Goal: Entertainment & Leisure: Consume media (video, audio)

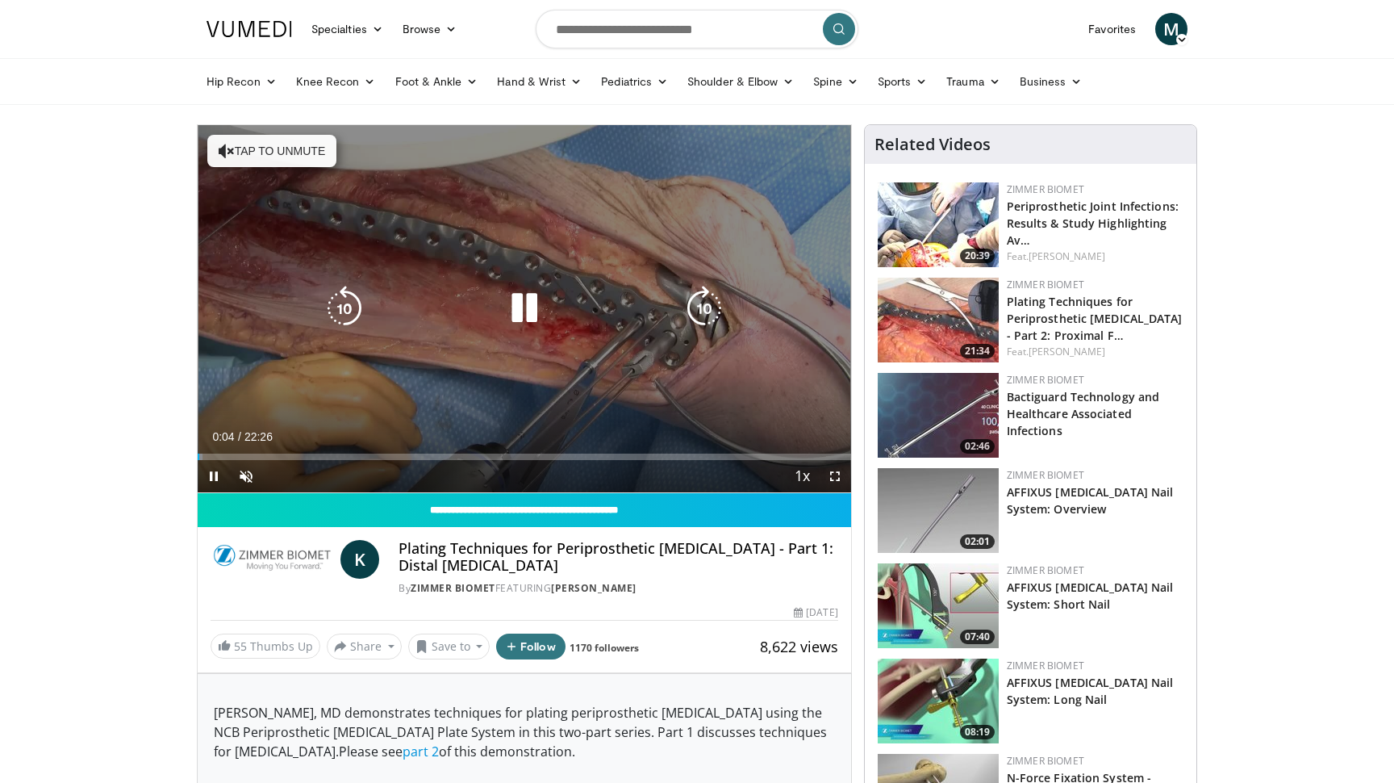
click at [249, 157] on button "Tap to unmute" at bounding box center [271, 151] width 129 height 32
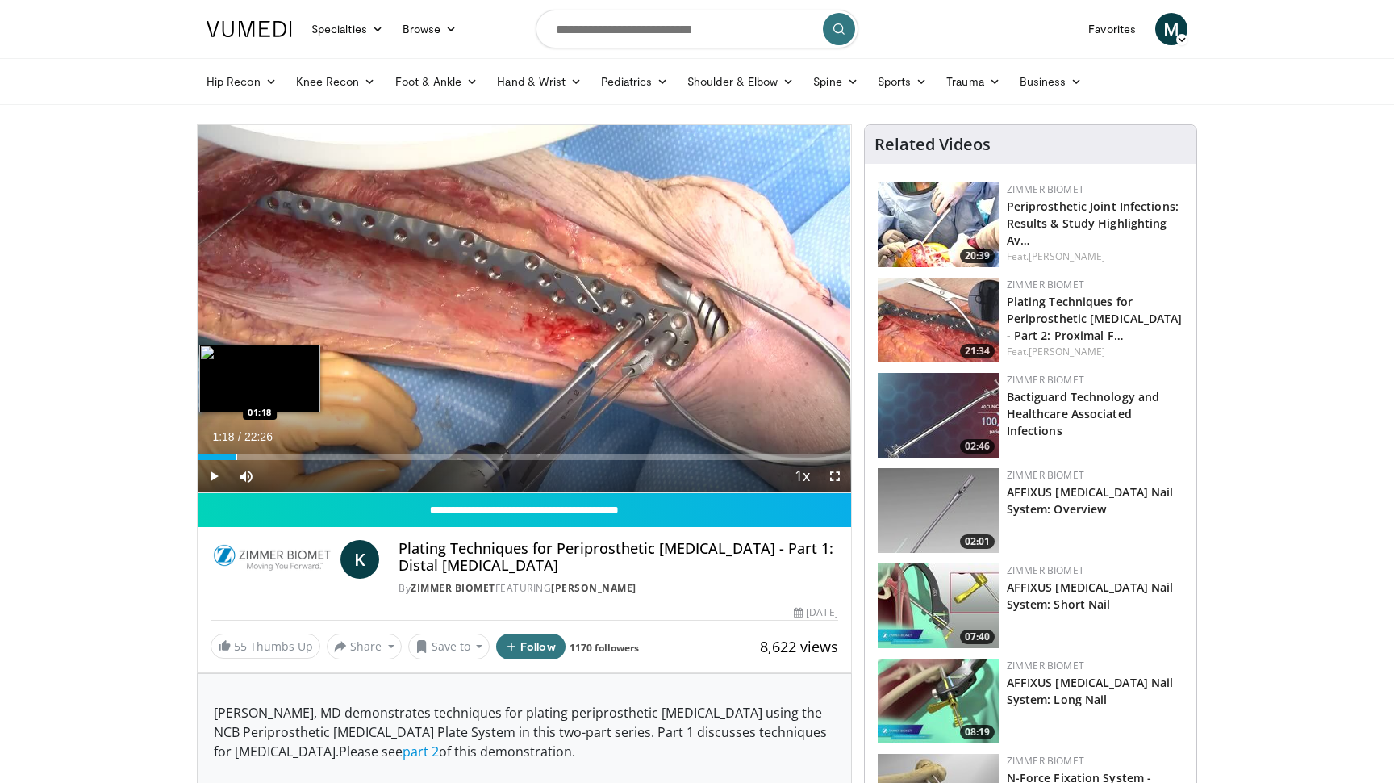
click at [236, 454] on div "Progress Bar" at bounding box center [237, 456] width 2 height 6
click at [257, 453] on div "Progress Bar" at bounding box center [258, 456] width 2 height 6
click at [230, 453] on div "Progress Bar" at bounding box center [231, 456] width 2 height 6
click at [243, 456] on div "Progress Bar" at bounding box center [244, 456] width 2 height 6
click at [275, 457] on div "Progress Bar" at bounding box center [275, 456] width 2 height 6
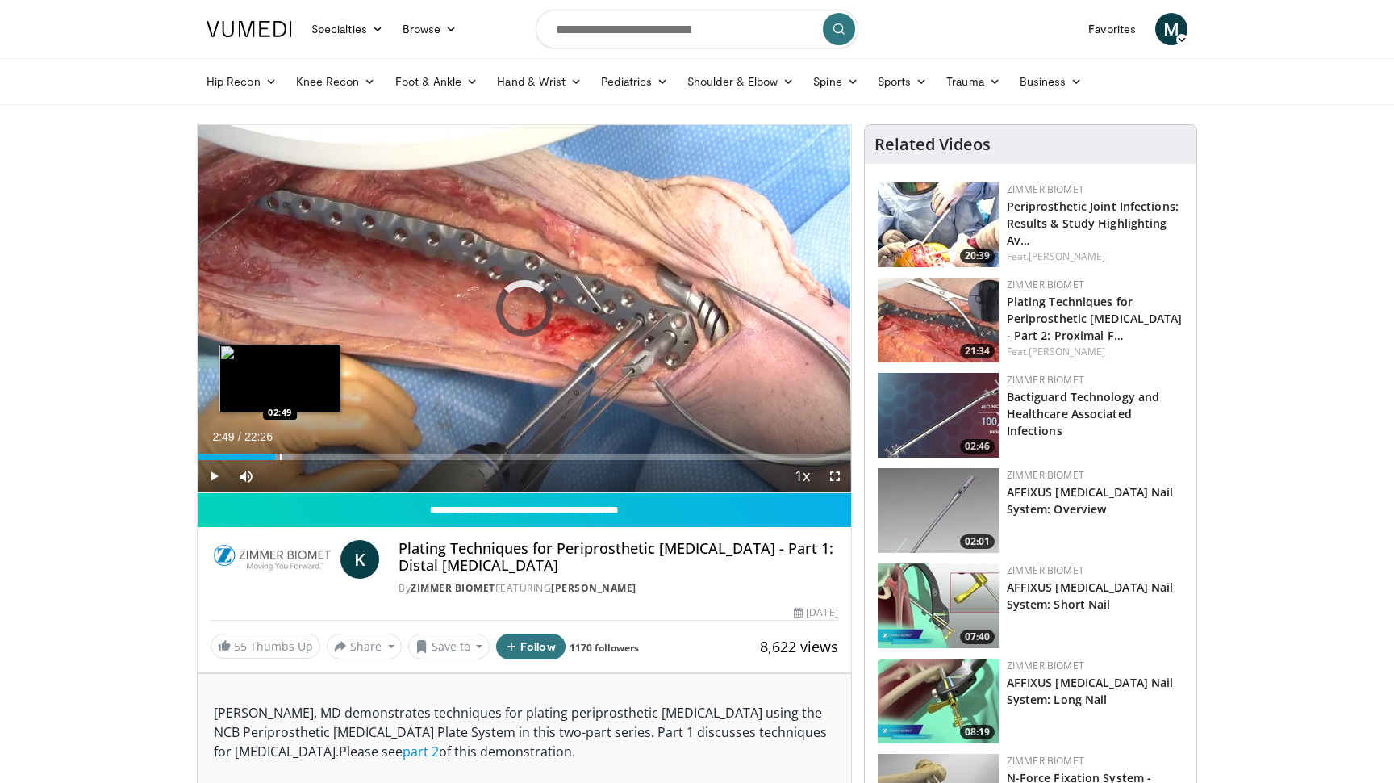
click at [280, 454] on div "Progress Bar" at bounding box center [281, 456] width 2 height 6
click at [283, 453] on div "Progress Bar" at bounding box center [284, 456] width 2 height 6
click at [299, 454] on div "Progress Bar" at bounding box center [300, 456] width 2 height 6
click at [304, 454] on div "Progress Bar" at bounding box center [305, 456] width 2 height 6
click at [313, 454] on div "Progress Bar" at bounding box center [314, 456] width 2 height 6
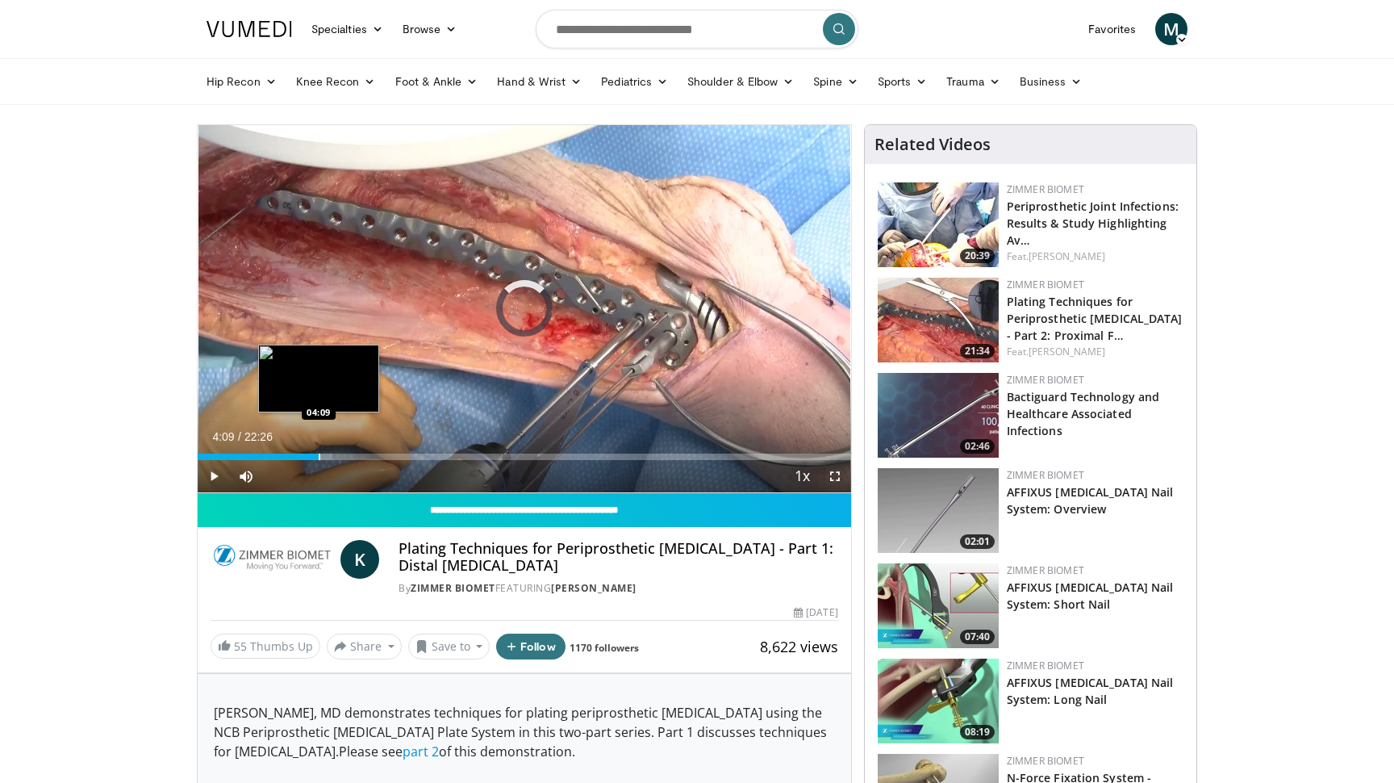
click at [319, 455] on div "Progress Bar" at bounding box center [320, 456] width 2 height 6
click at [325, 454] on div "Progress Bar" at bounding box center [325, 456] width 2 height 6
click at [336, 454] on div "Progress Bar" at bounding box center [335, 456] width 2 height 6
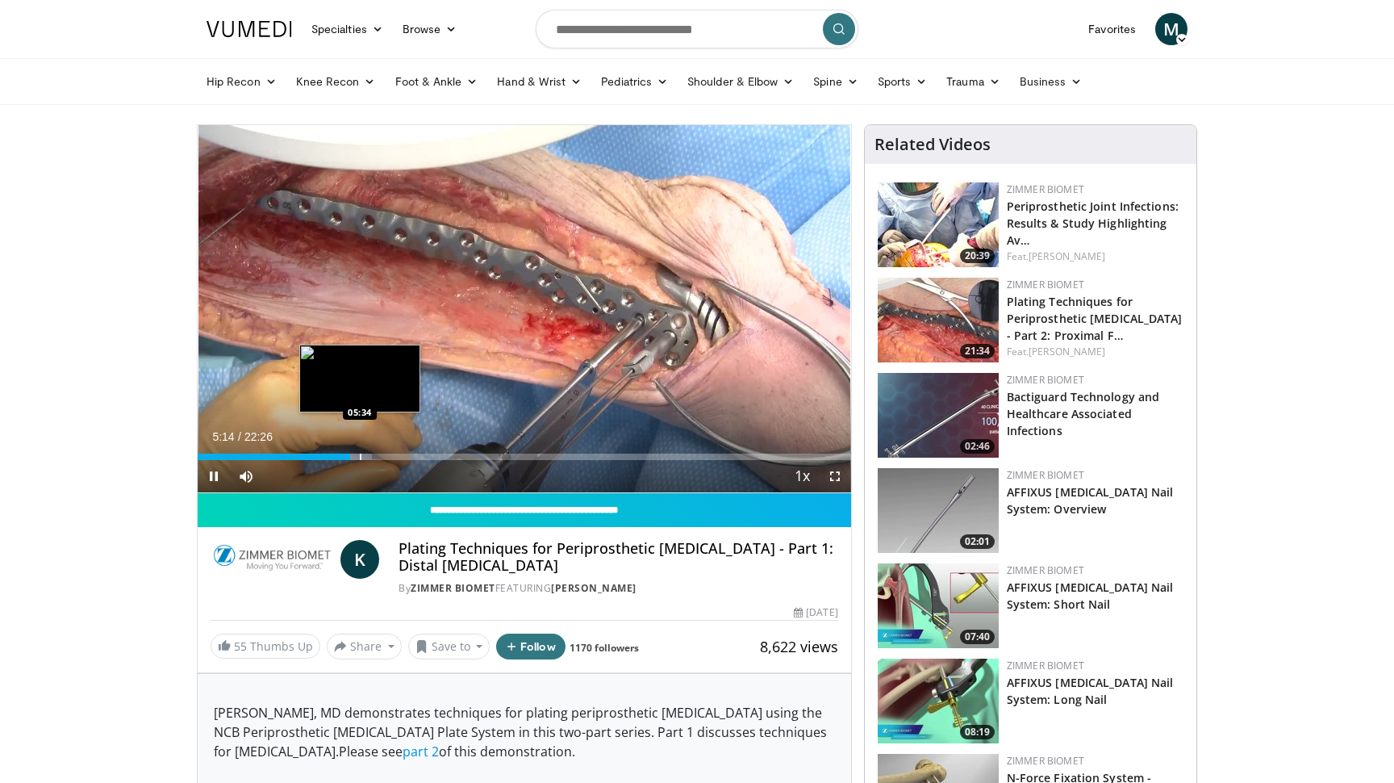
click at [360, 457] on div "Progress Bar" at bounding box center [361, 456] width 2 height 6
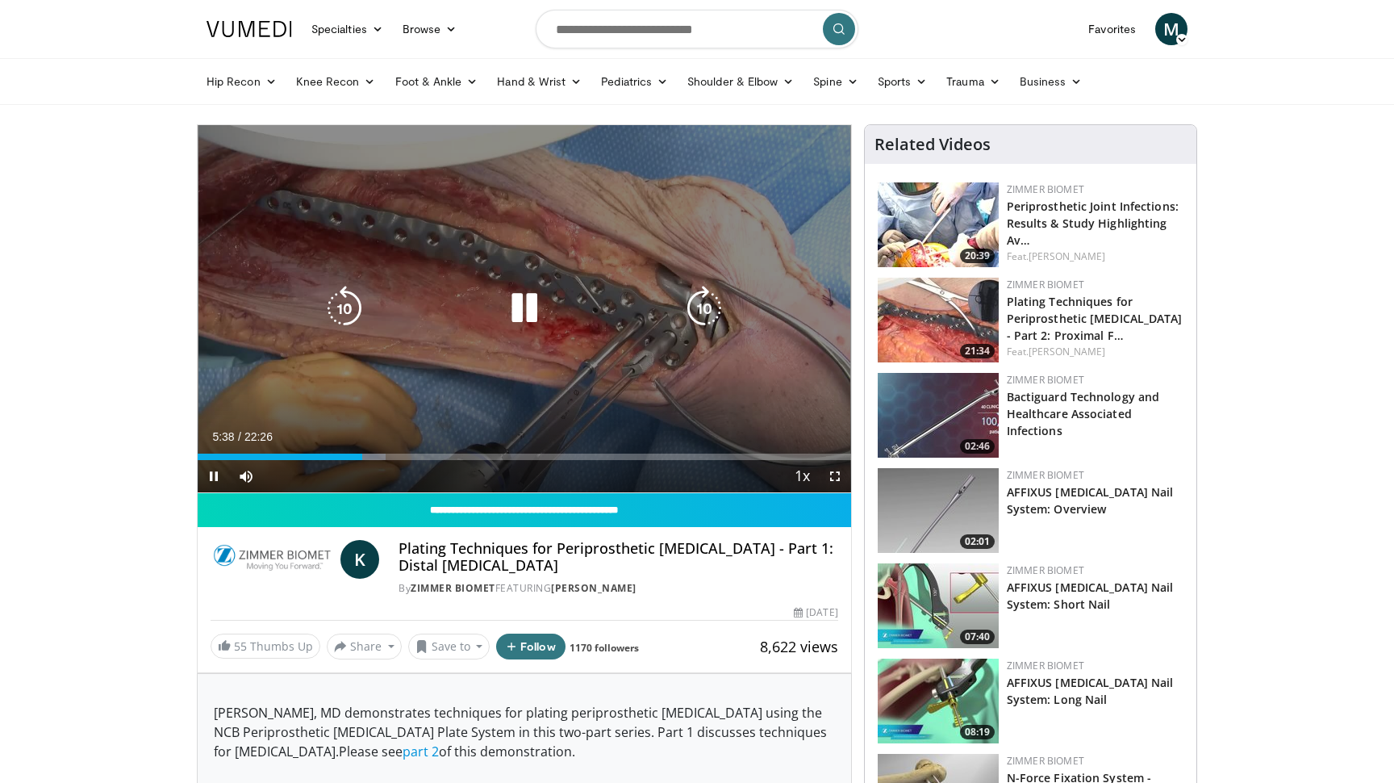
click at [526, 314] on icon "Video Player" at bounding box center [524, 308] width 45 height 45
